Goal: Information Seeking & Learning: Learn about a topic

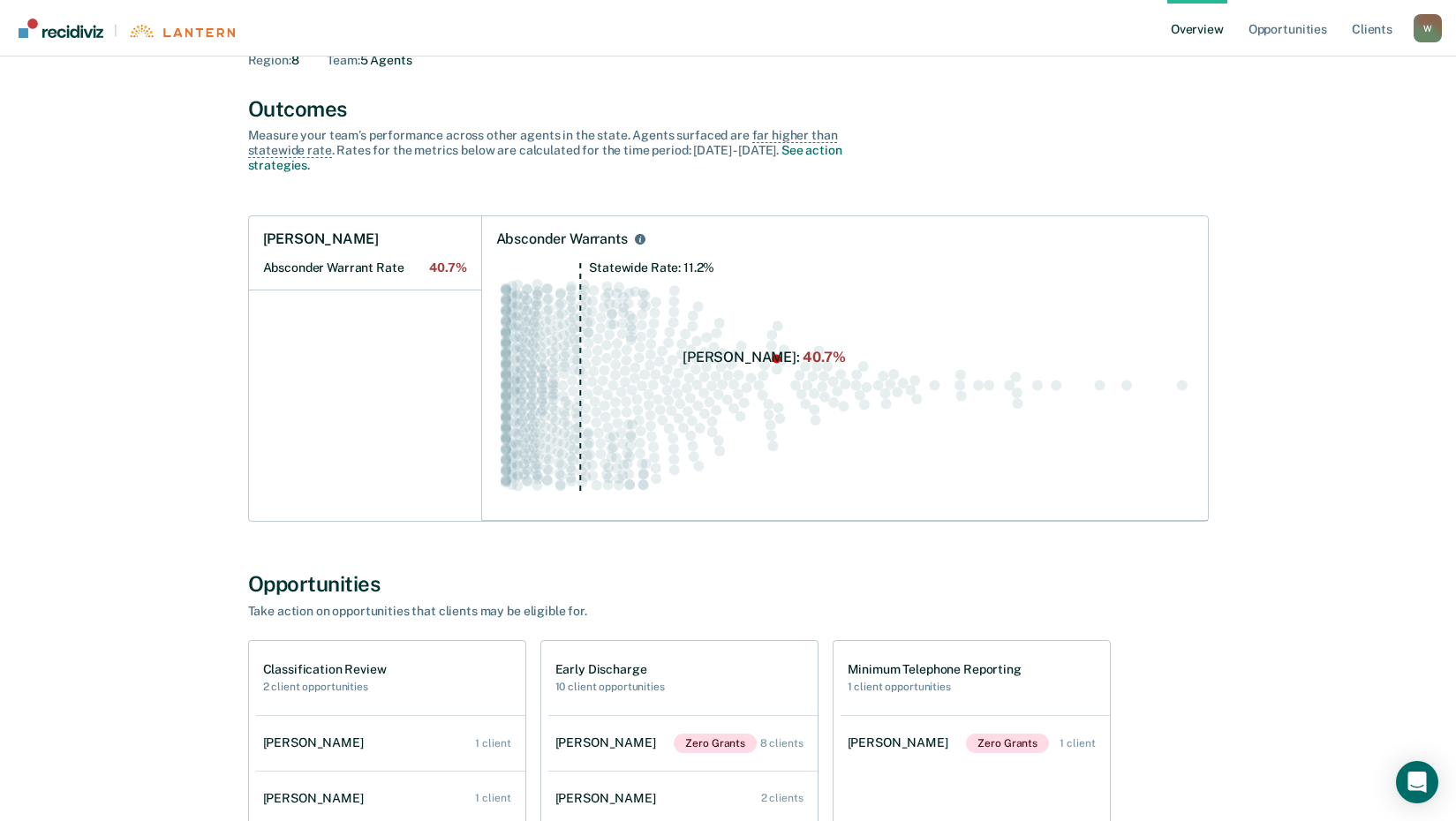
scroll to position [265, 0]
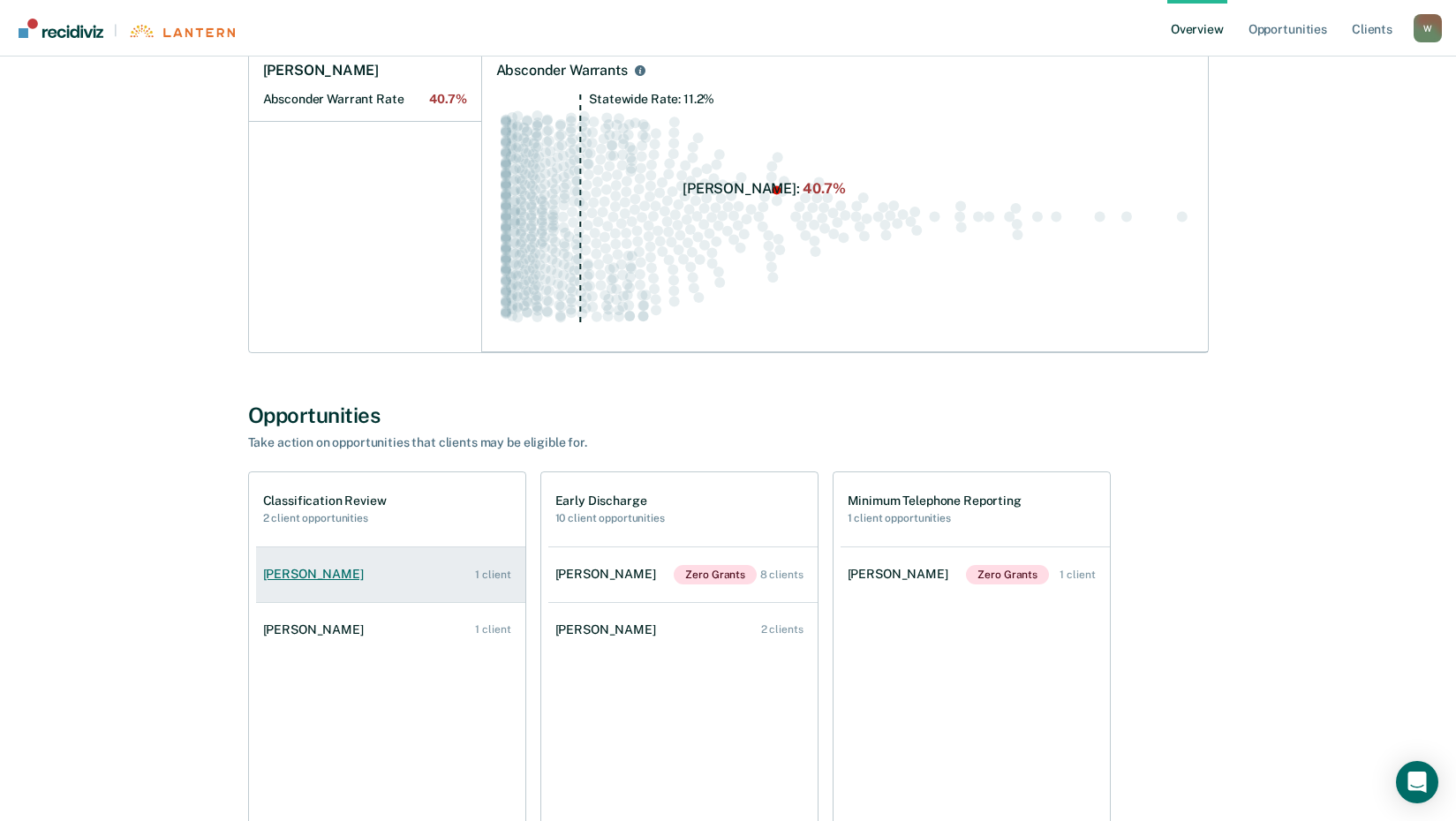
click at [398, 577] on link "[PERSON_NAME] 1 client" at bounding box center [390, 574] width 270 height 50
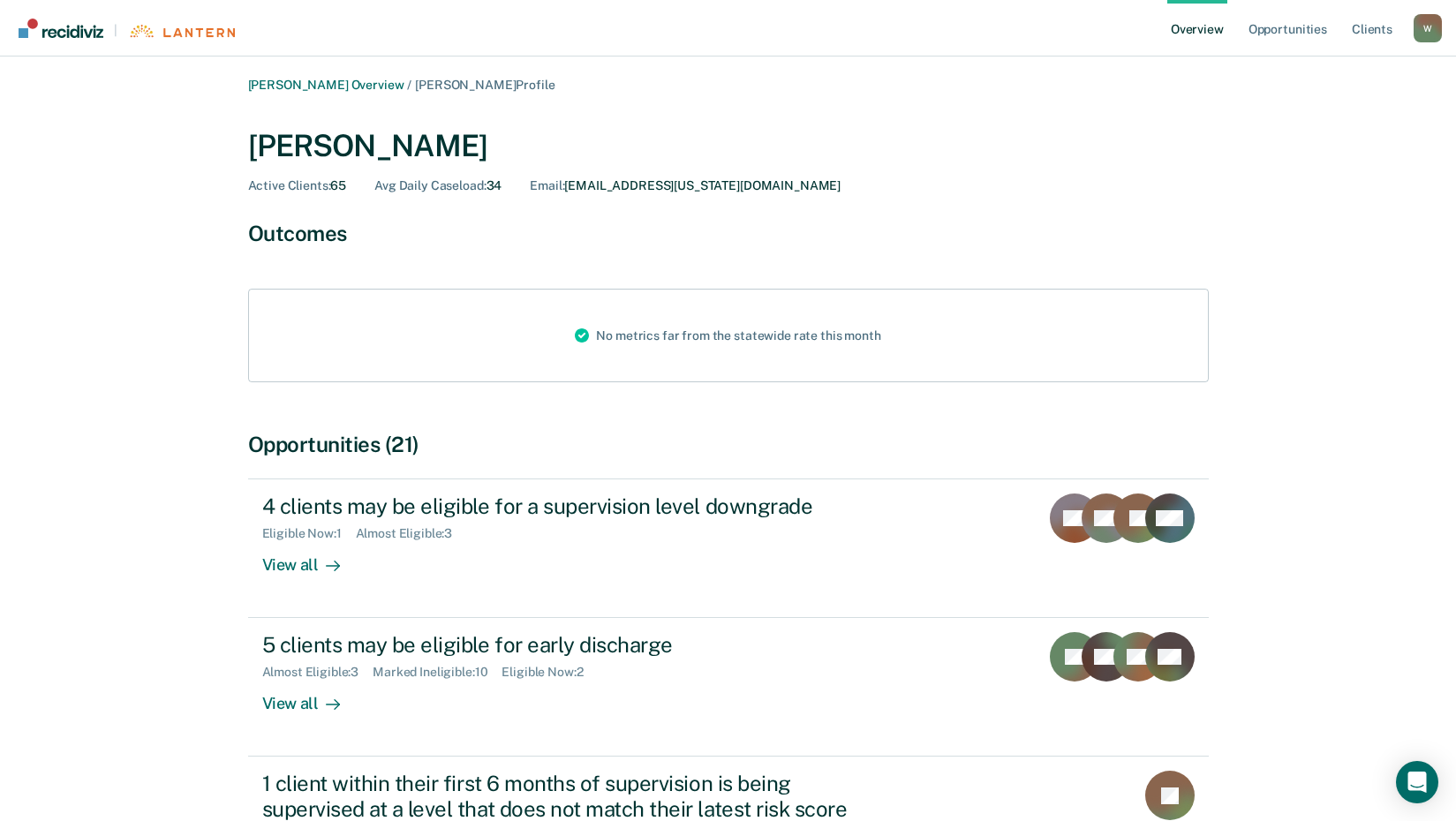
click at [1184, 24] on link "Overview" at bounding box center [1197, 28] width 60 height 56
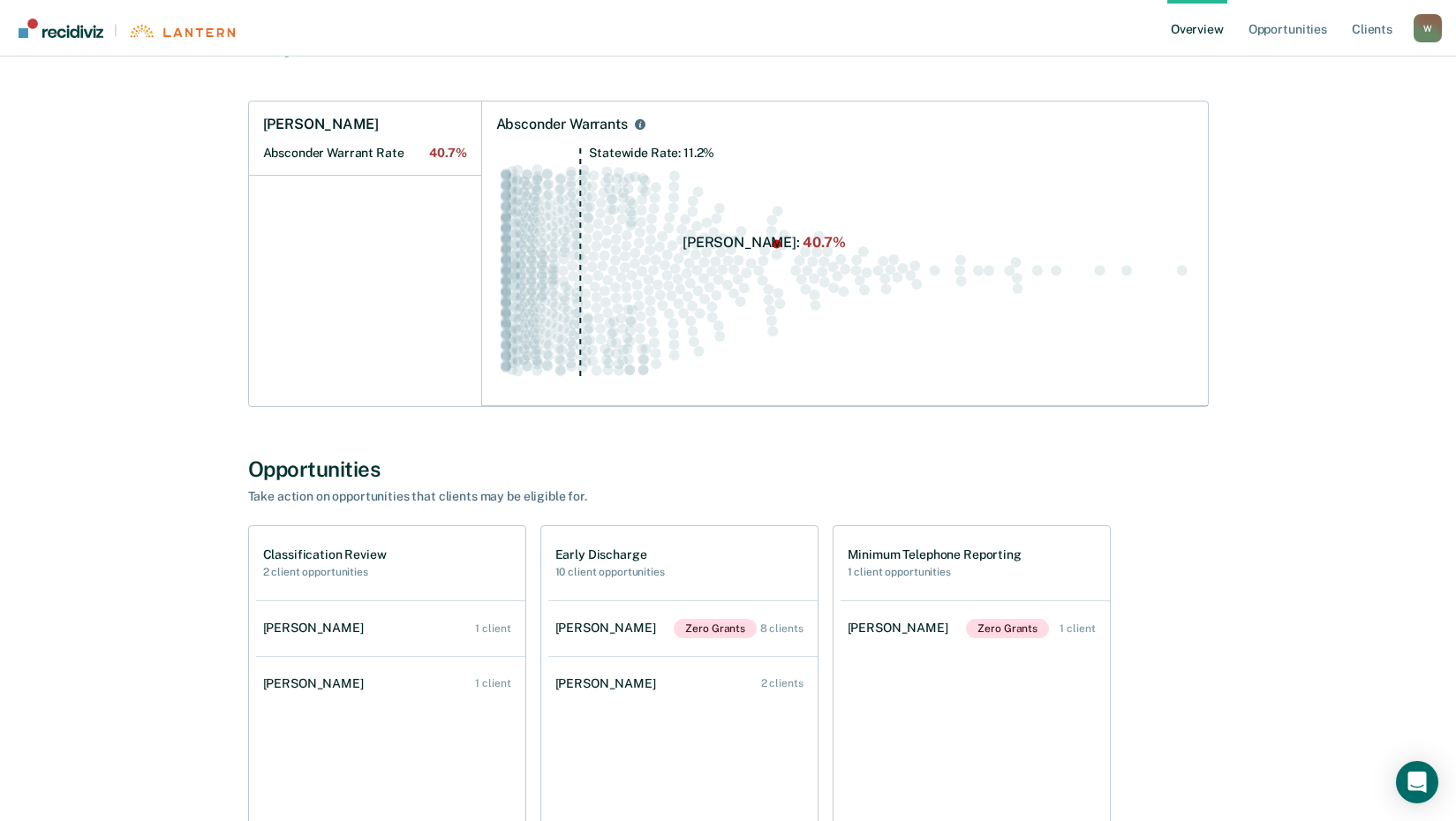
scroll to position [353, 0]
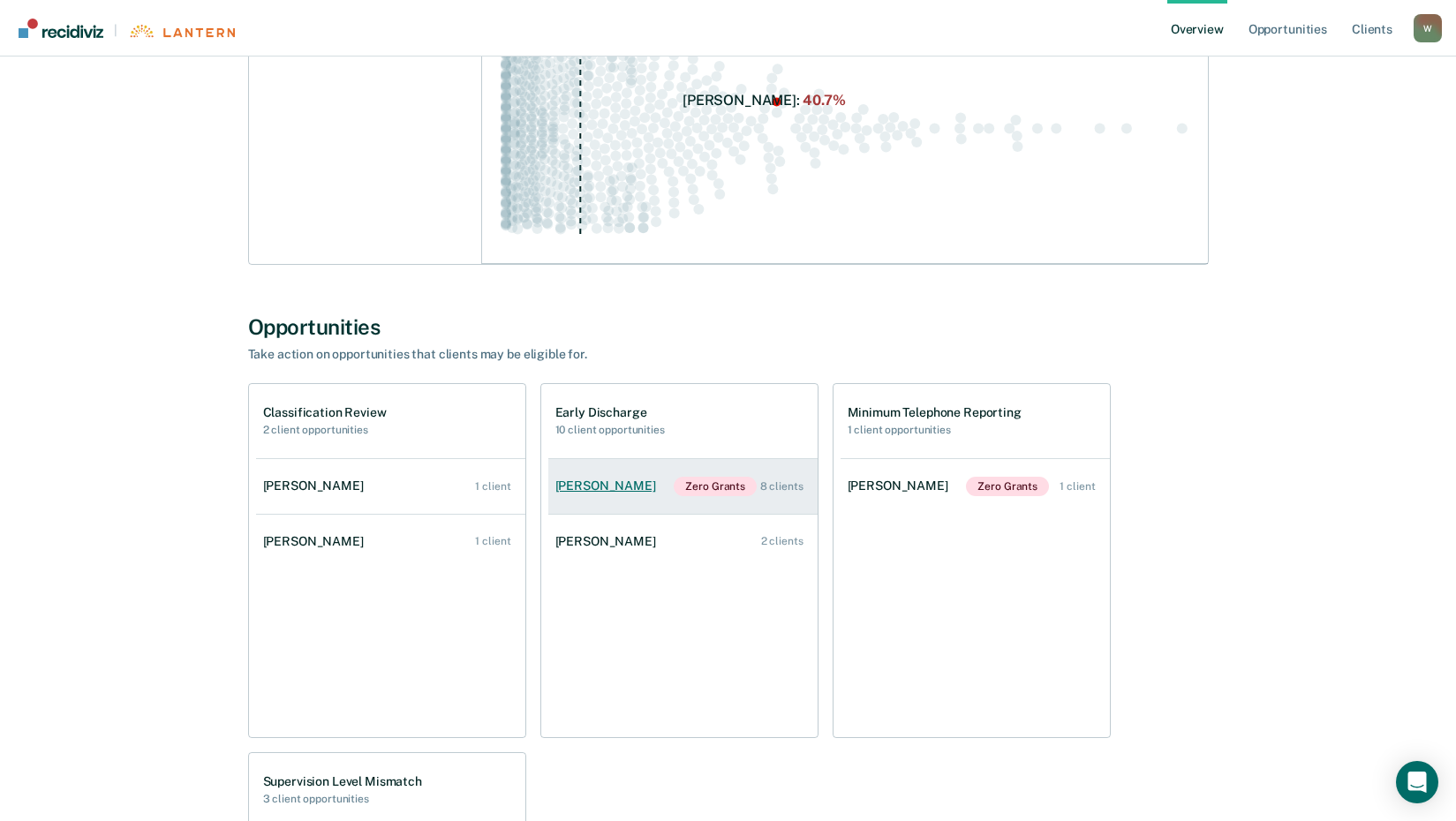
click at [777, 480] on div "8 clients" at bounding box center [782, 486] width 43 height 13
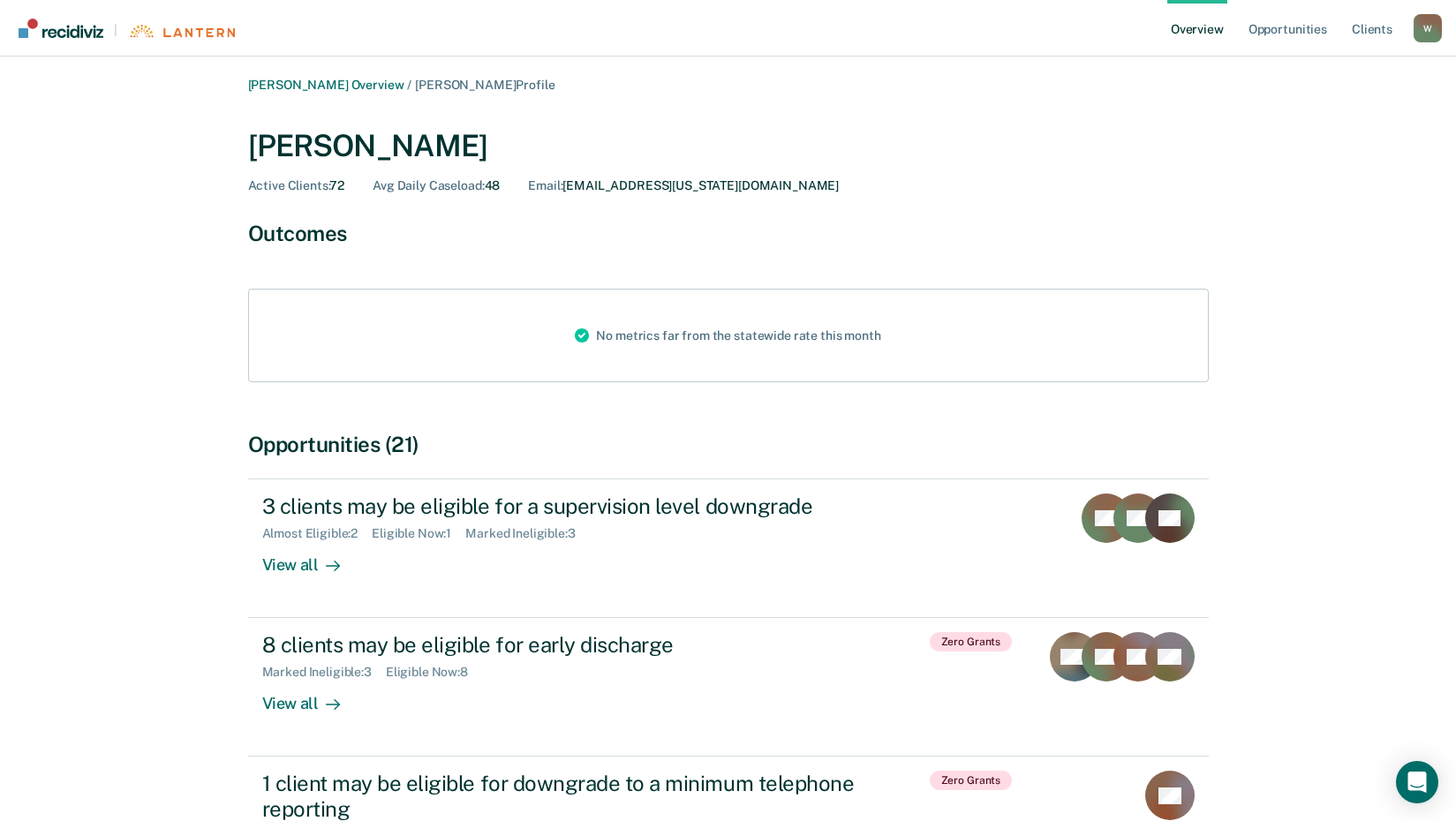
click at [1196, 32] on link "Overview" at bounding box center [1197, 28] width 60 height 56
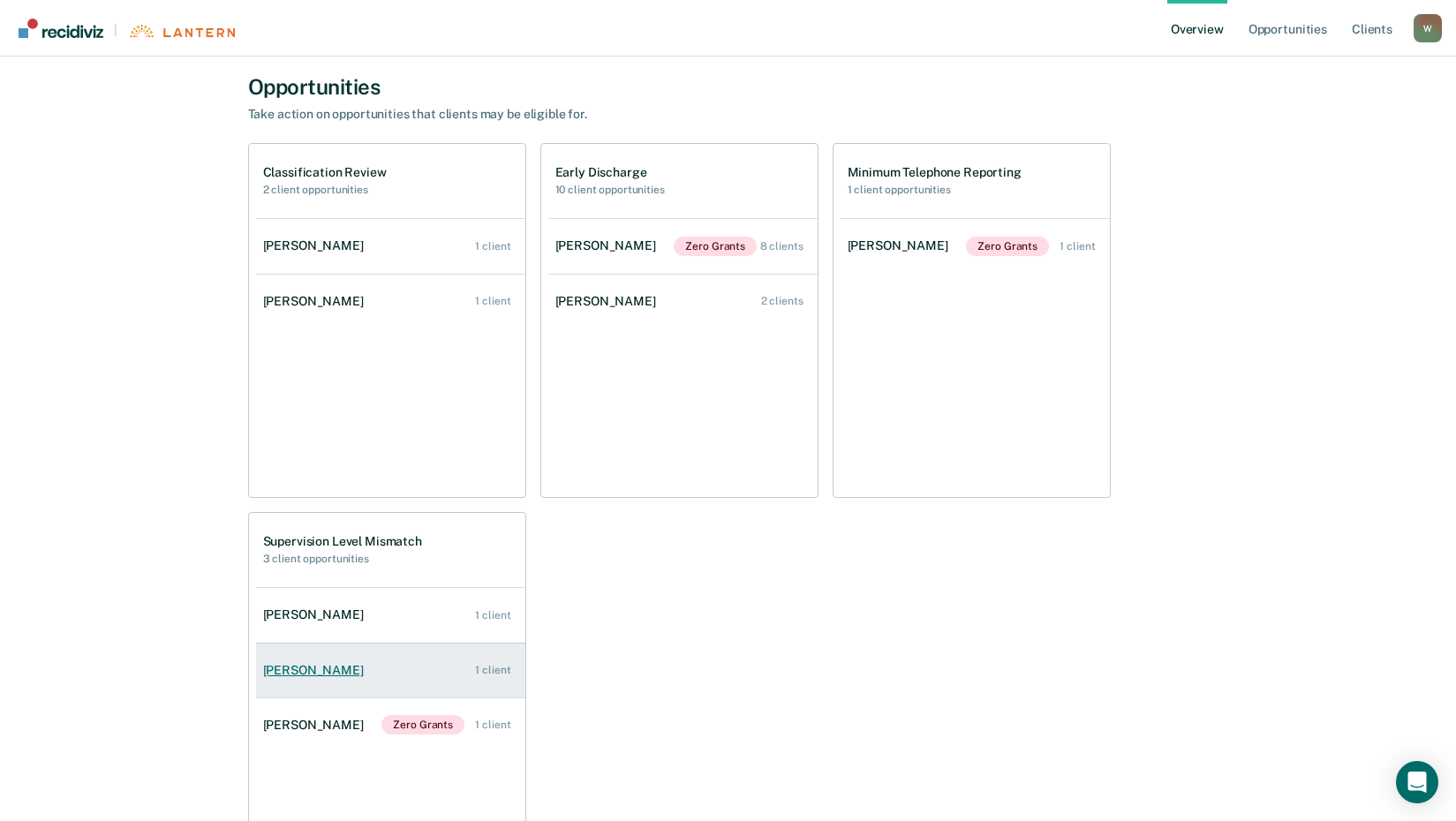
scroll to position [618, 0]
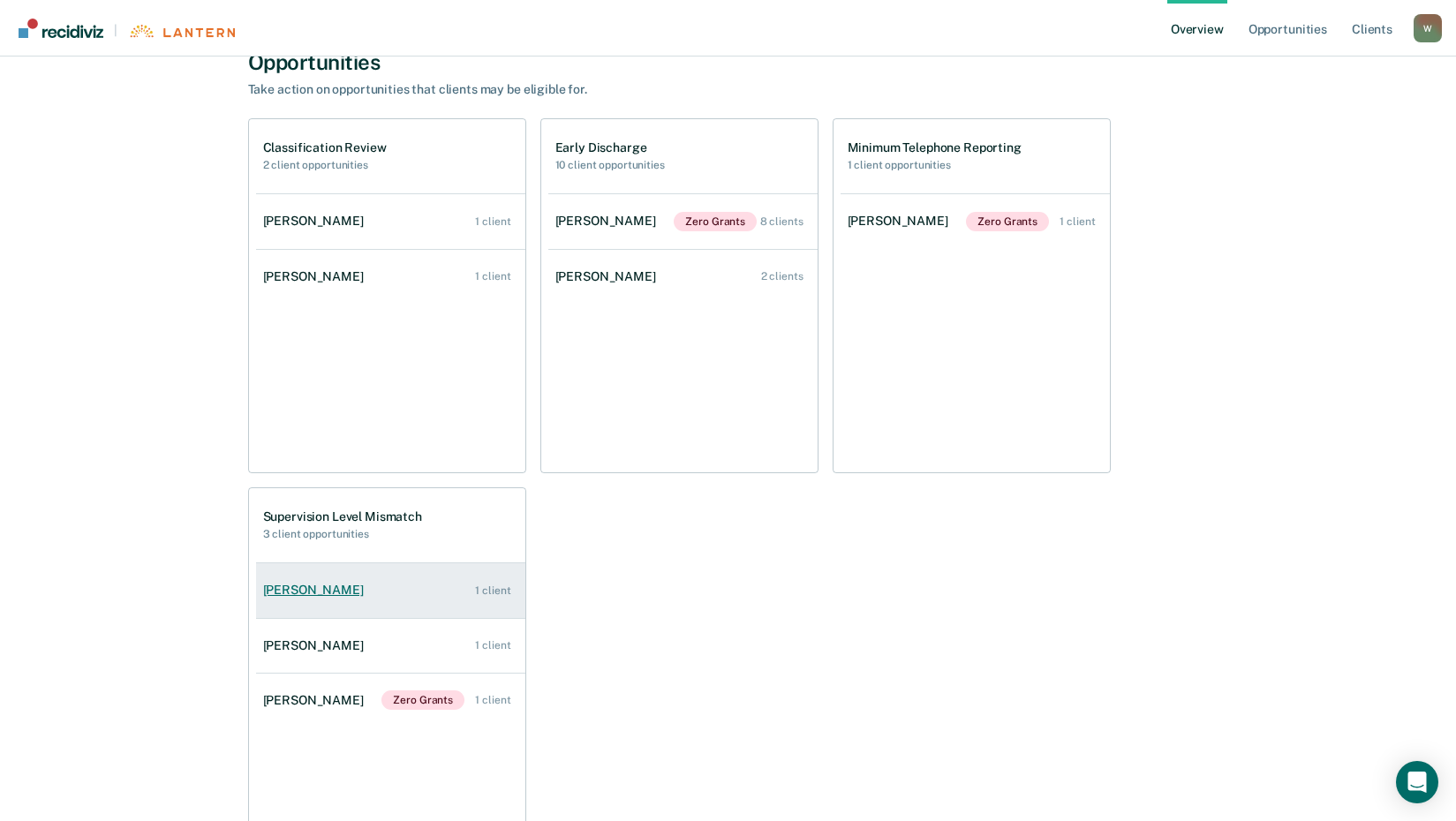
click at [289, 592] on div "[PERSON_NAME]" at bounding box center [317, 590] width 107 height 15
